Goal: Find specific page/section: Find specific page/section

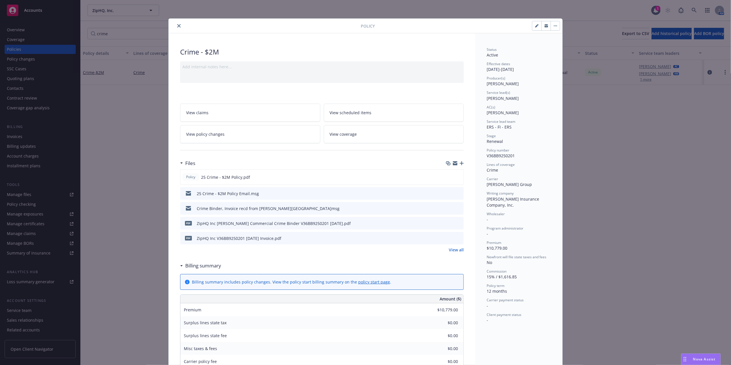
click at [177, 26] on icon "close" at bounding box center [178, 25] width 3 height 3
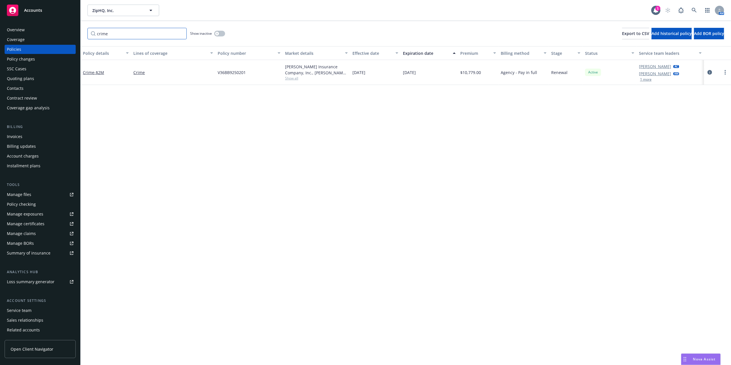
click at [177, 34] on input "crime" at bounding box center [136, 33] width 99 height 11
click at [178, 34] on input "crime" at bounding box center [136, 33] width 99 height 11
click at [173, 32] on input "crime" at bounding box center [136, 33] width 99 height 11
click at [180, 32] on input "crime" at bounding box center [136, 33] width 99 height 11
click at [159, 32] on input "Filter by keyword..." at bounding box center [136, 33] width 99 height 11
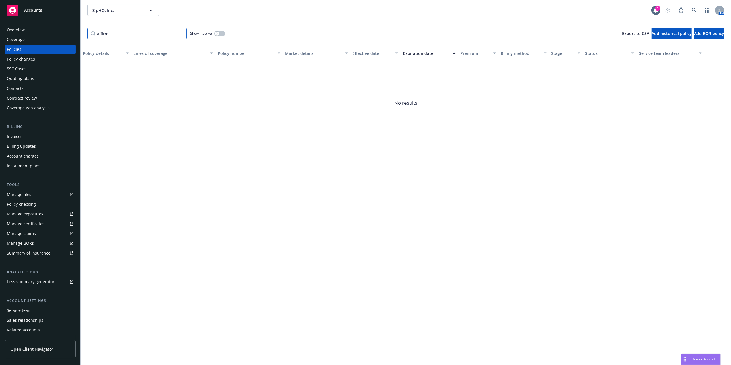
type input "affirm"
click at [117, 42] on div "affirm Show inactive Export to CSV Add historical policy Add BOR policy" at bounding box center [406, 33] width 650 height 25
click at [106, 37] on input "affirm" at bounding box center [136, 33] width 99 height 11
